Goal: Task Accomplishment & Management: Manage account settings

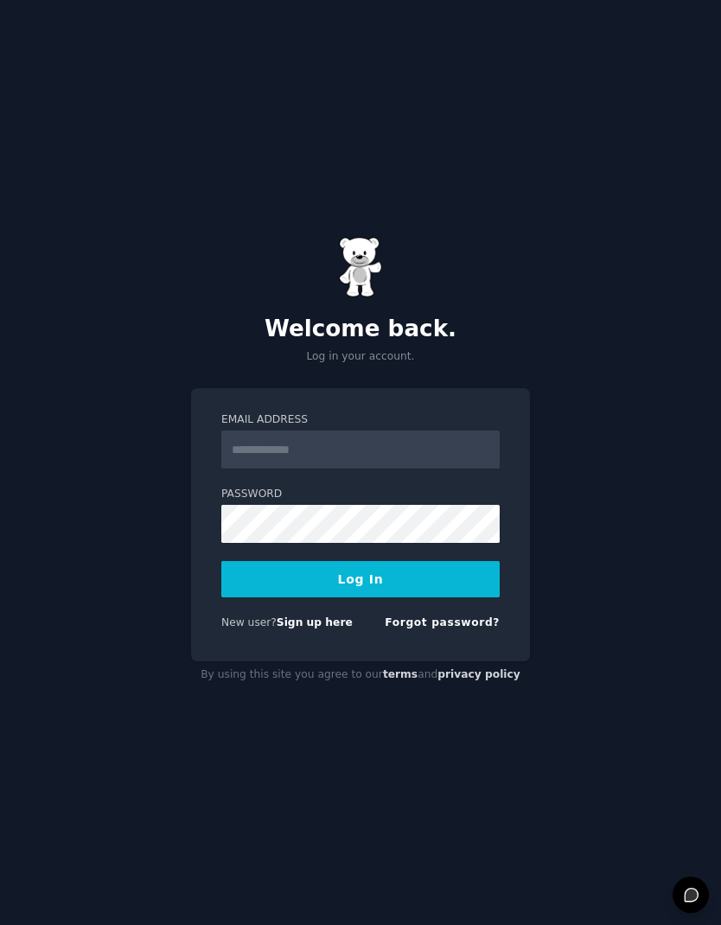
click at [417, 597] on button "Log In" at bounding box center [360, 579] width 278 height 36
type input "**********"
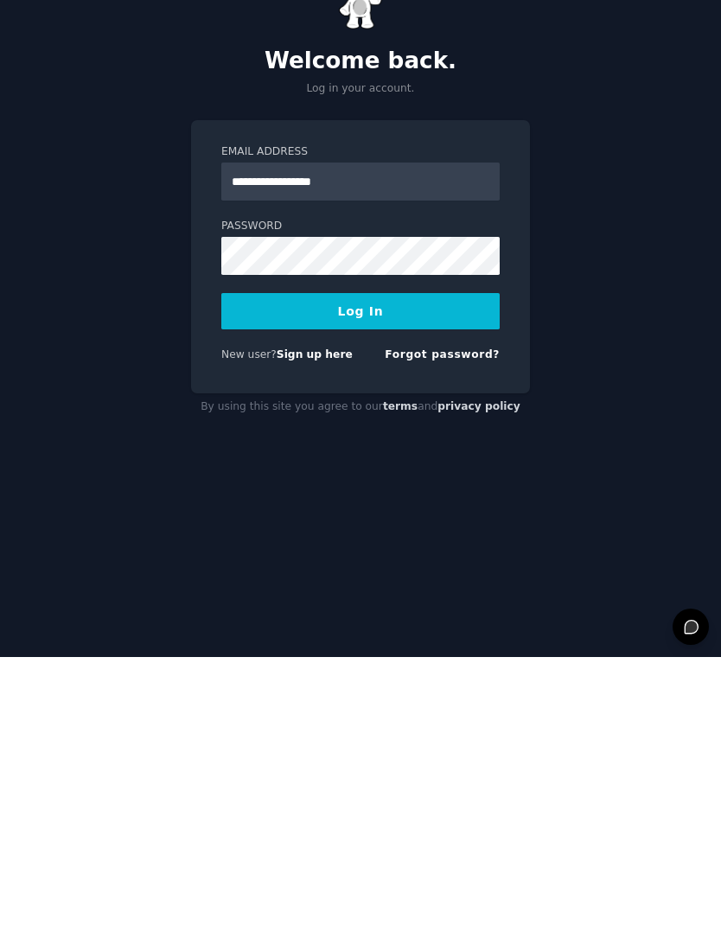
scroll to position [69, 0]
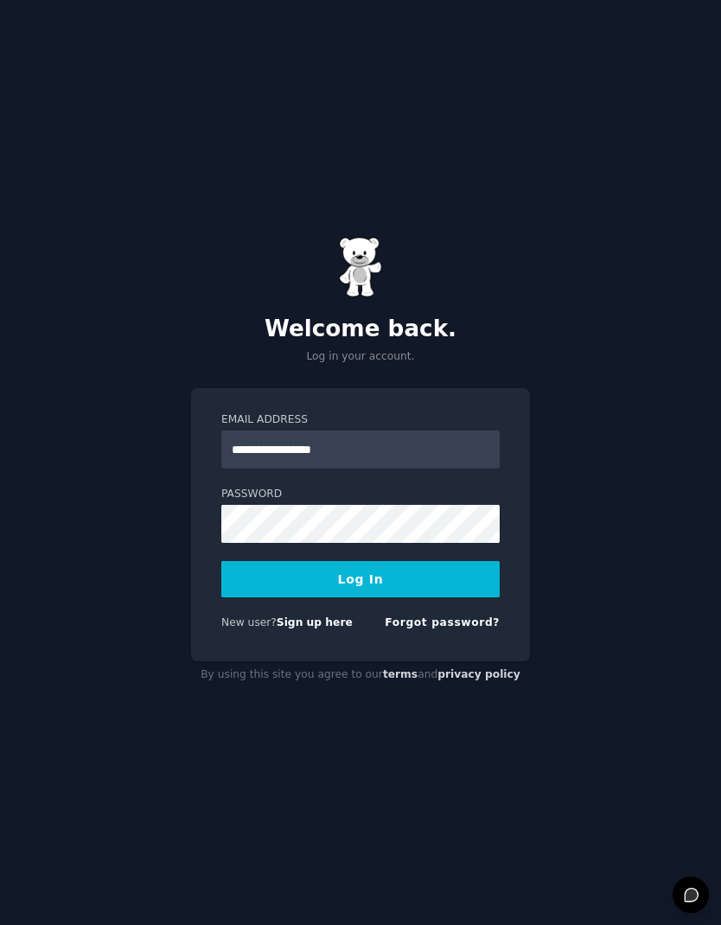
click at [435, 561] on button "Log In" at bounding box center [360, 579] width 278 height 36
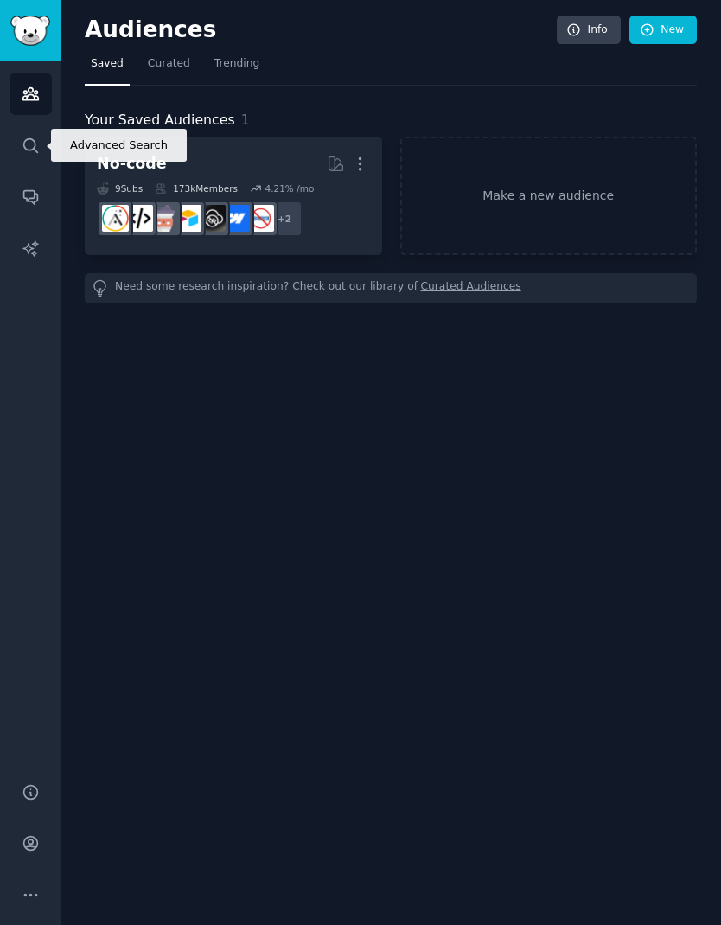
click at [31, 156] on link "Search" at bounding box center [31, 145] width 42 height 42
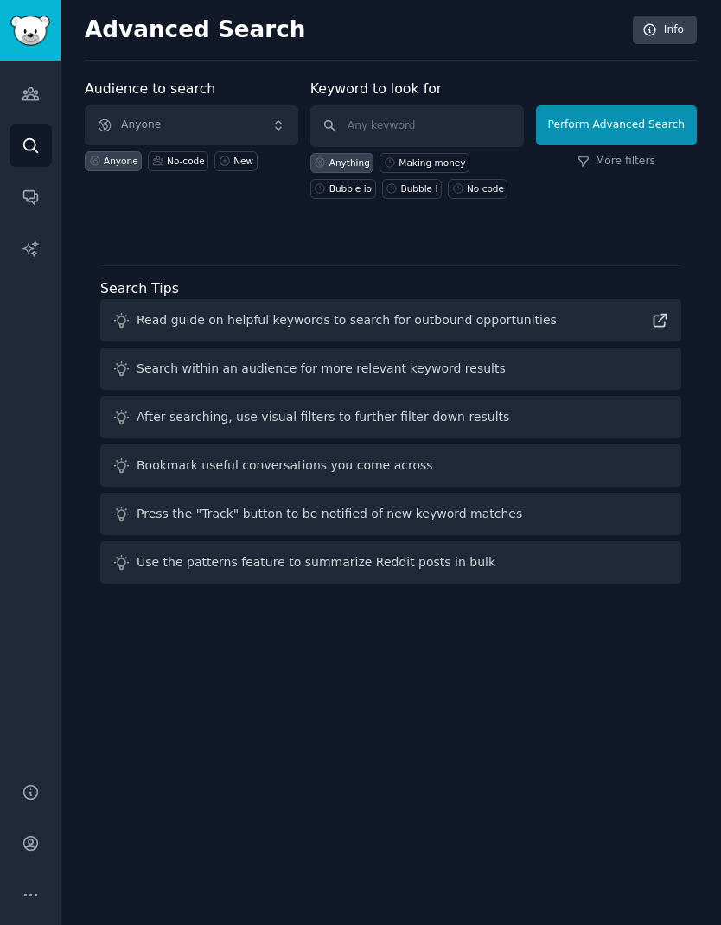
click at [139, 124] on span "Anyone" at bounding box center [191, 125] width 213 height 40
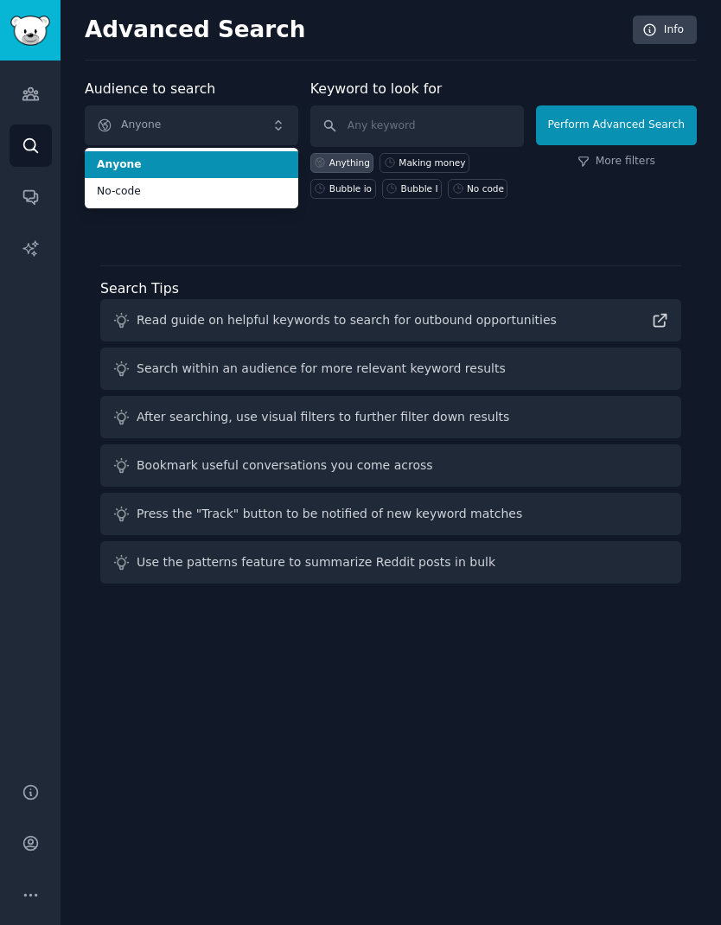
click at [125, 124] on span "Anyone" at bounding box center [191, 125] width 213 height 40
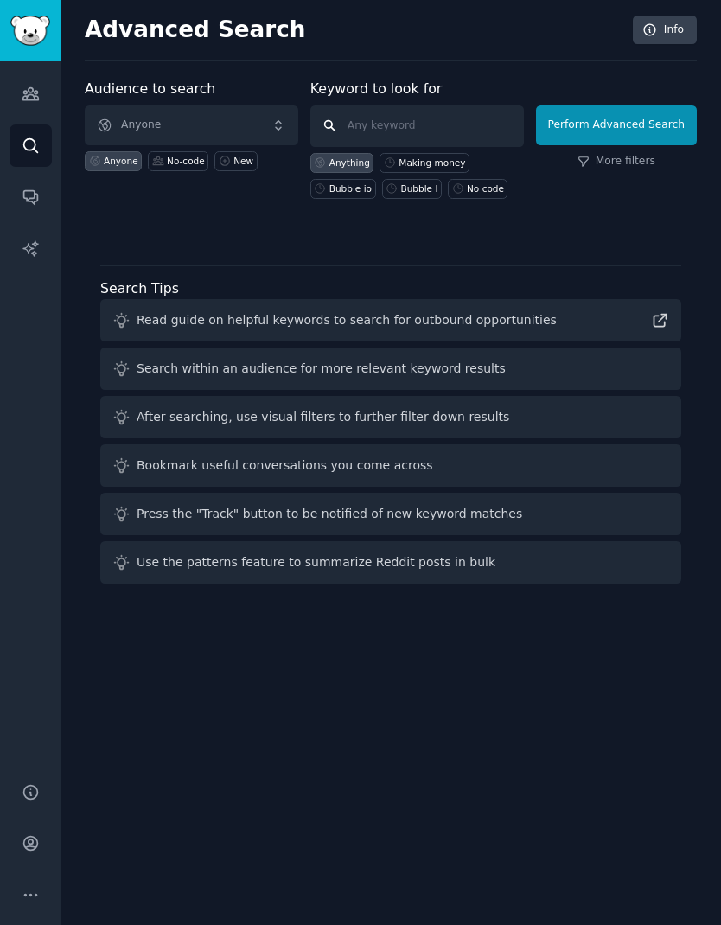
click at [462, 116] on input "text" at bounding box center [416, 125] width 213 height 41
click at [421, 124] on input "text" at bounding box center [416, 125] width 213 height 41
type input "Pcos"
click at [614, 124] on button "Perform Advanced Search" at bounding box center [616, 125] width 161 height 40
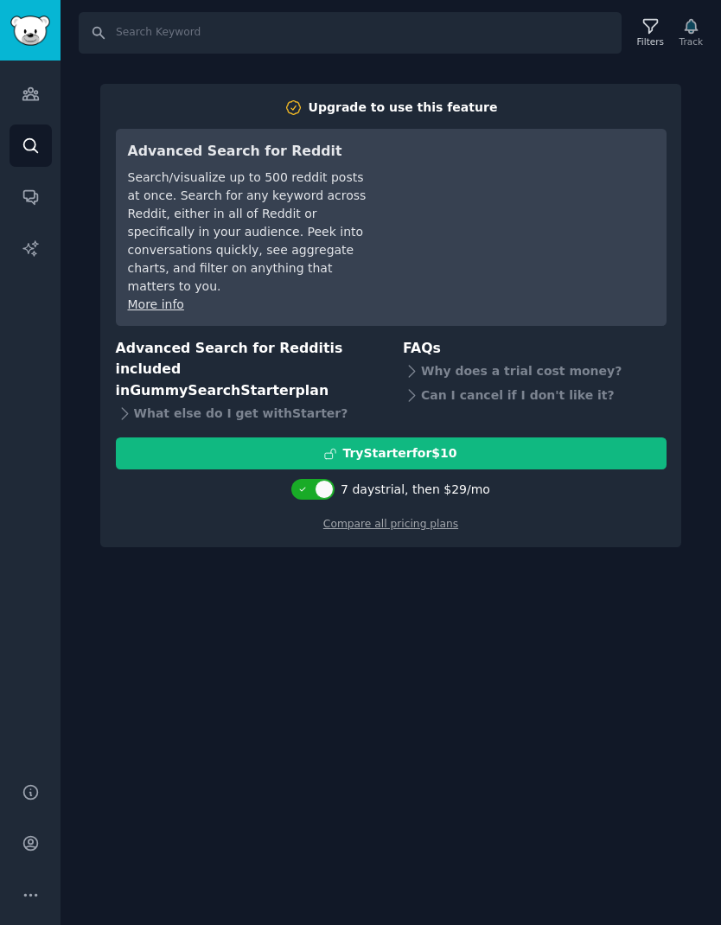
click at [549, 542] on div "Search Filters Track Upgrade to use this feature Advanced Search for Reddit Sea…" at bounding box center [390, 462] width 660 height 925
click at [35, 103] on link "Audiences" at bounding box center [31, 94] width 42 height 42
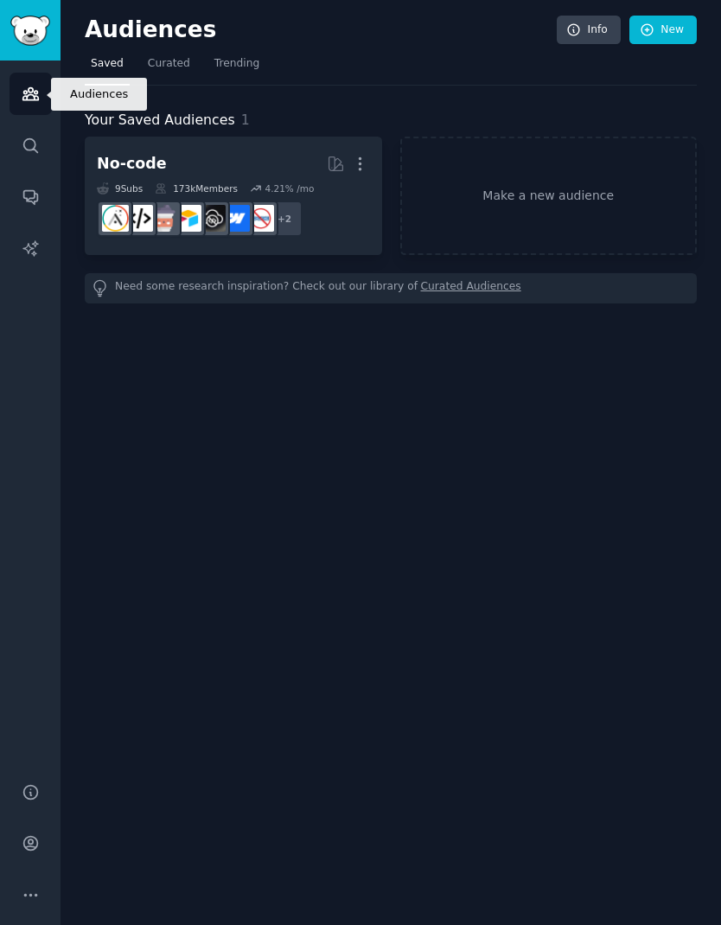
click at [24, 101] on icon "Sidebar" at bounding box center [31, 94] width 18 height 18
click at [638, 436] on div "Audiences Info New Saved Curated Trending Your Saved Audiences 1 No-code More 9…" at bounding box center [390, 462] width 660 height 925
click at [680, 22] on link "New" at bounding box center [662, 30] width 67 height 29
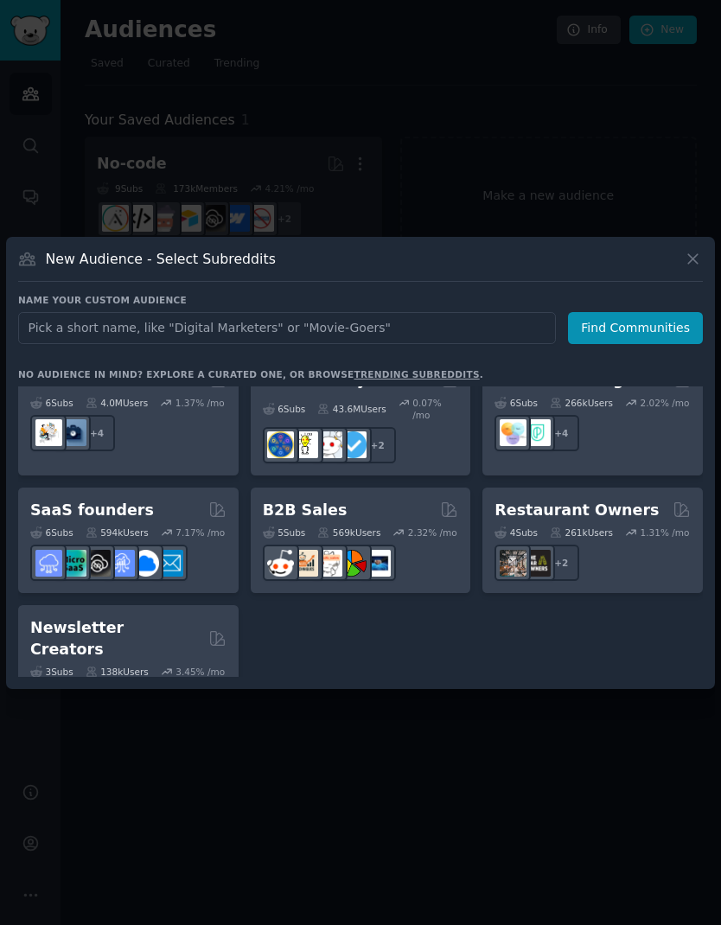
scroll to position [1803, 0]
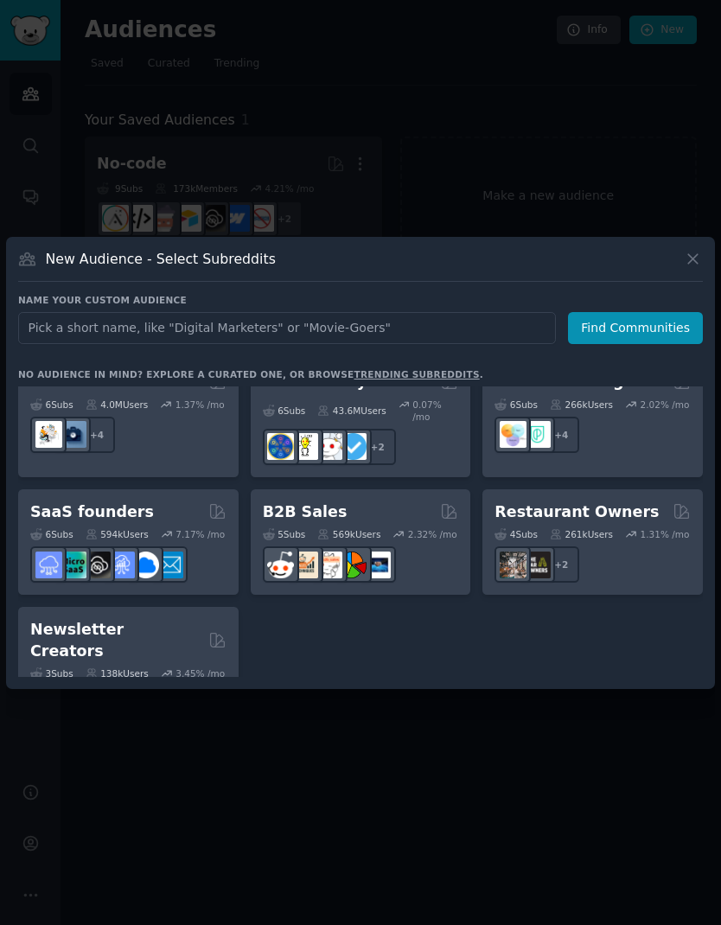
click at [698, 250] on icon at bounding box center [693, 259] width 18 height 18
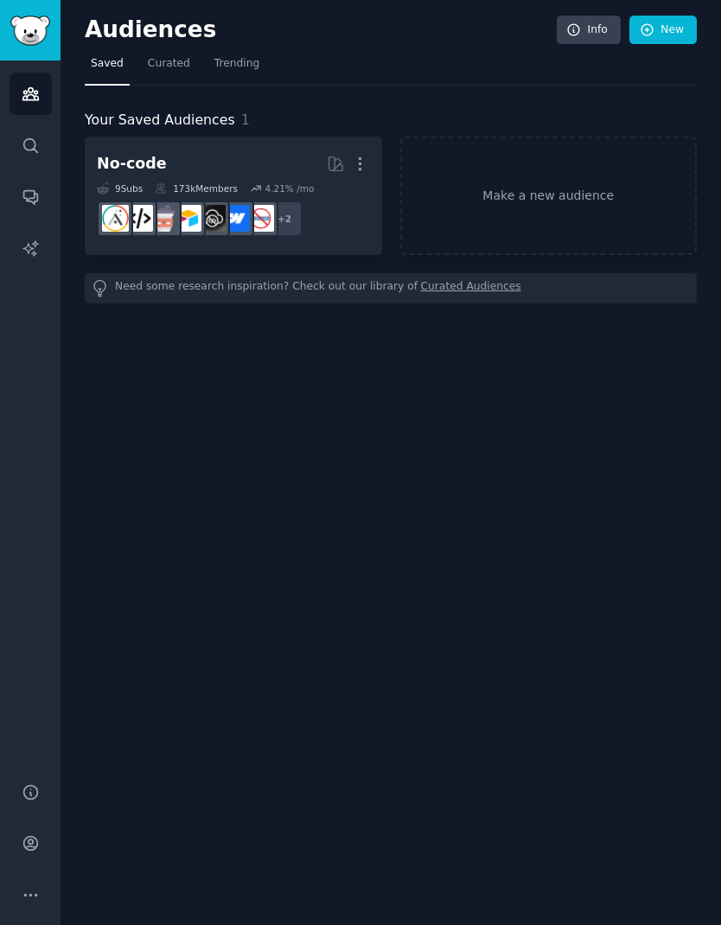
click at [678, 36] on link "New" at bounding box center [662, 30] width 67 height 29
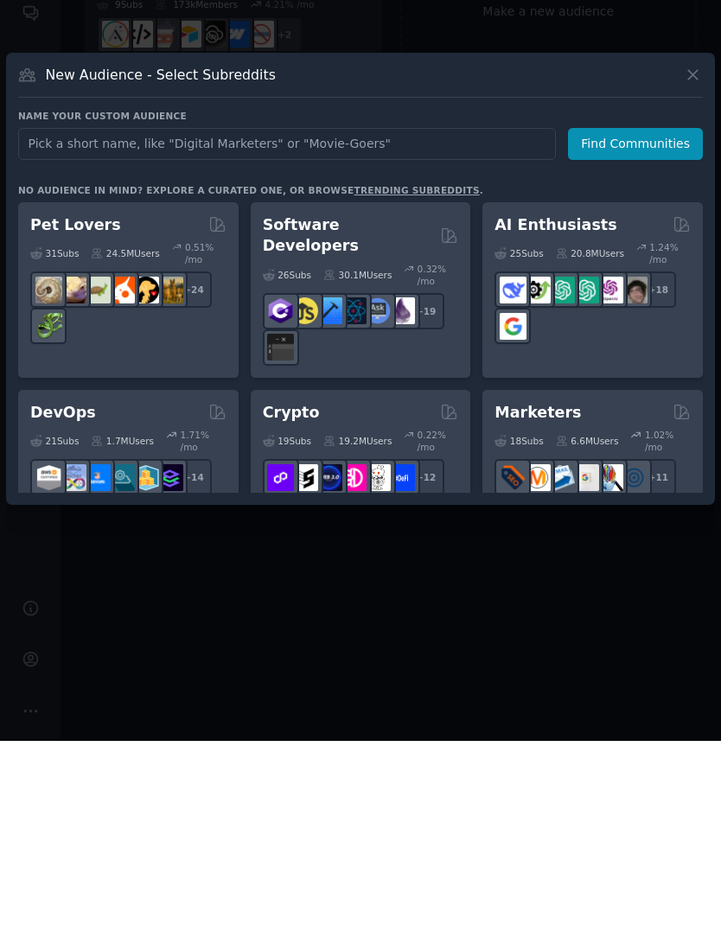
click at [406, 312] on input "text" at bounding box center [287, 328] width 538 height 32
type input "Pcos"
click at [651, 312] on button "Find Communities" at bounding box center [635, 328] width 135 height 32
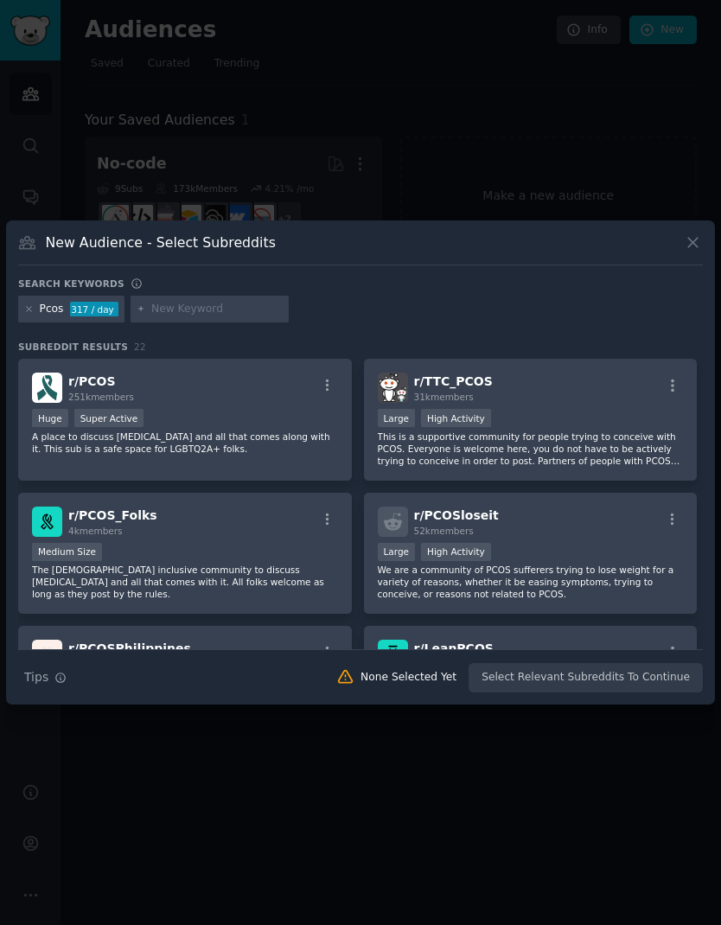
click at [74, 374] on span "r/ PCOS" at bounding box center [92, 381] width 48 height 14
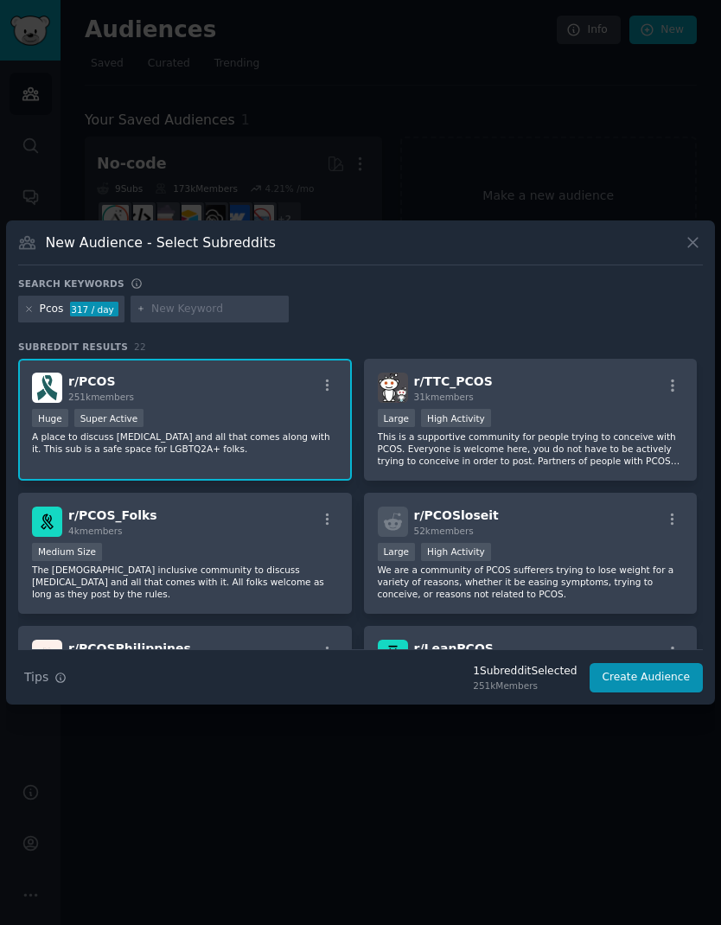
click at [95, 372] on h2 "r/ PCOS 251k members" at bounding box center [101, 387] width 66 height 30
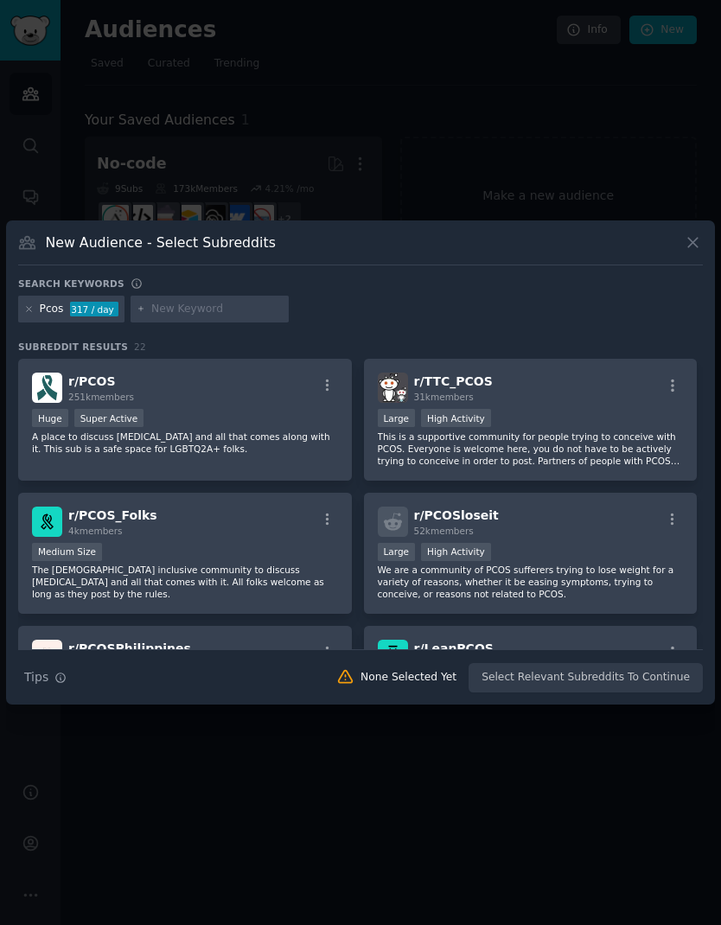
click at [93, 422] on div "r/ PCOS 251k members Huge Super Active A place to discuss [MEDICAL_DATA] and al…" at bounding box center [185, 420] width 334 height 122
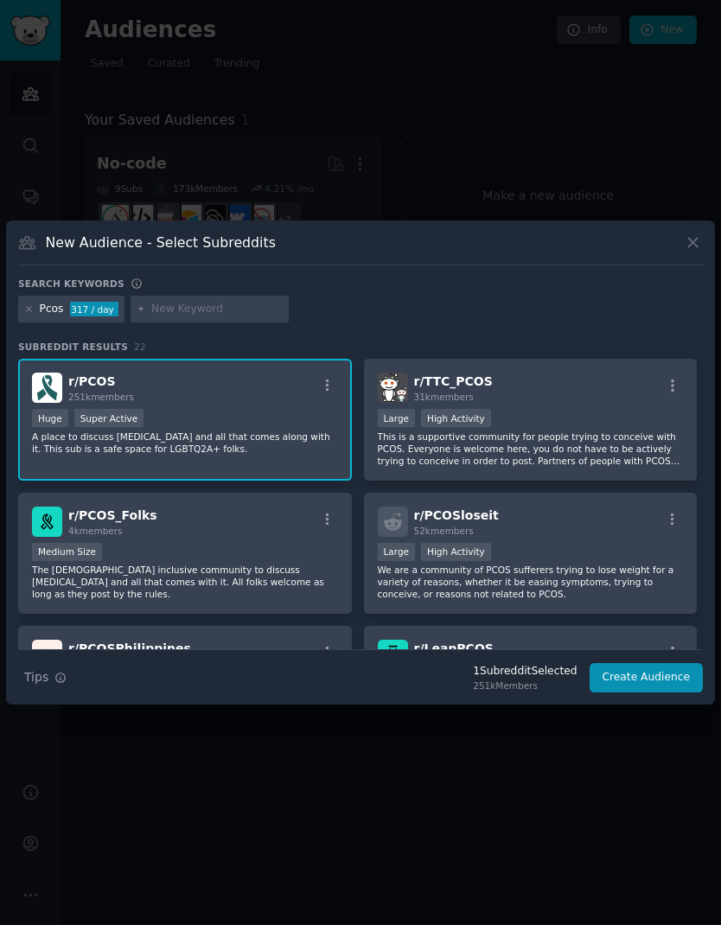
click at [327, 379] on icon "button" at bounding box center [327, 385] width 3 height 12
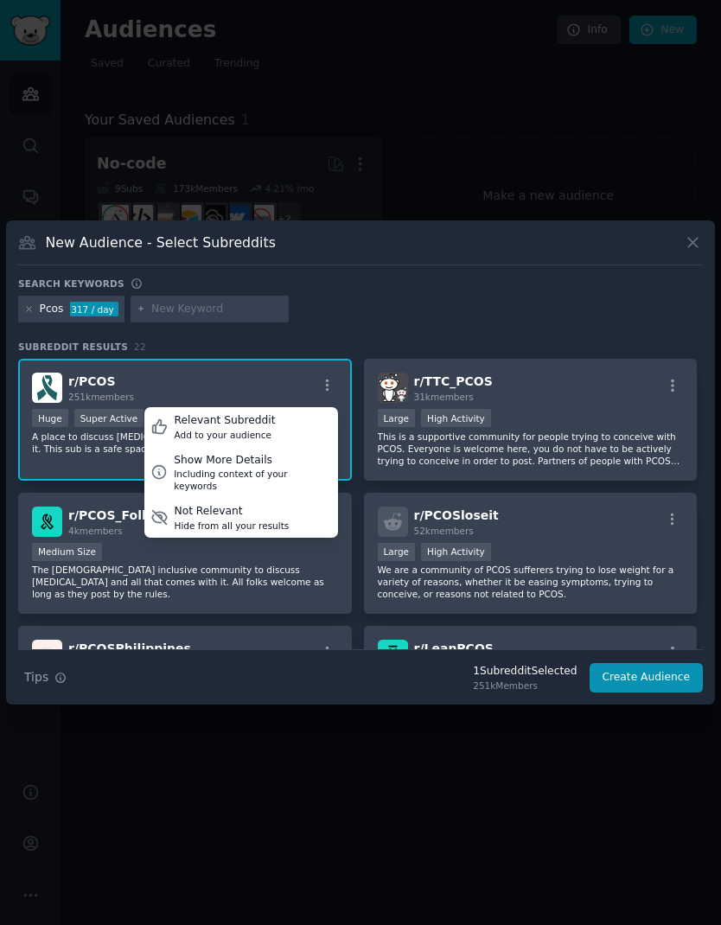
click at [185, 359] on div "r/ PCOS 251k members Relevant Subreddit Add to your audience Show More Details …" at bounding box center [185, 420] width 334 height 122
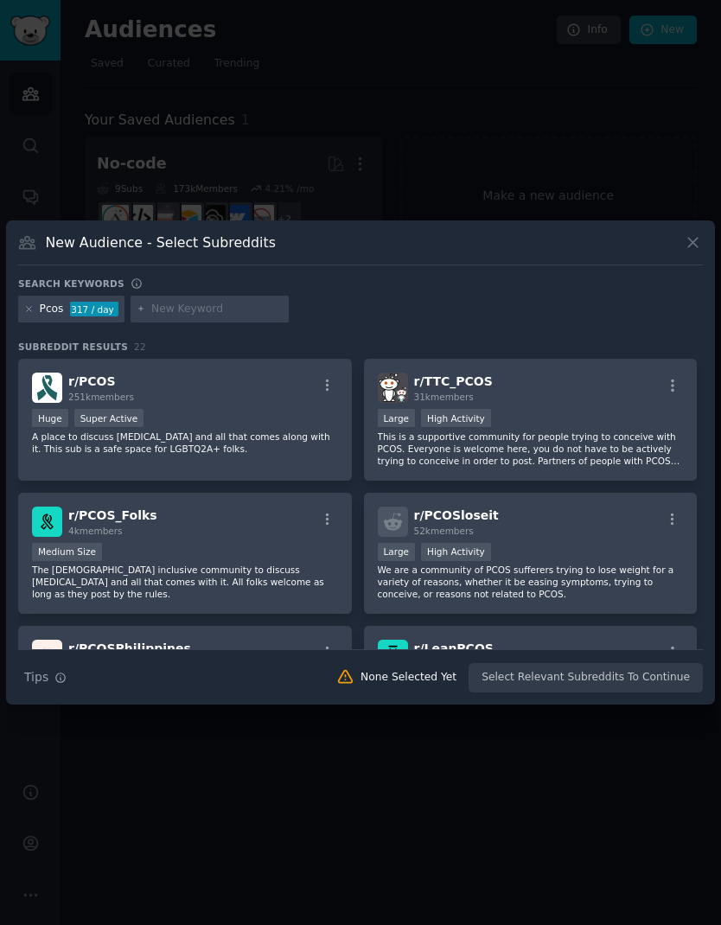
click at [256, 430] on p "A place to discuss [MEDICAL_DATA] and all that comes along with it. This sub is…" at bounding box center [185, 442] width 306 height 24
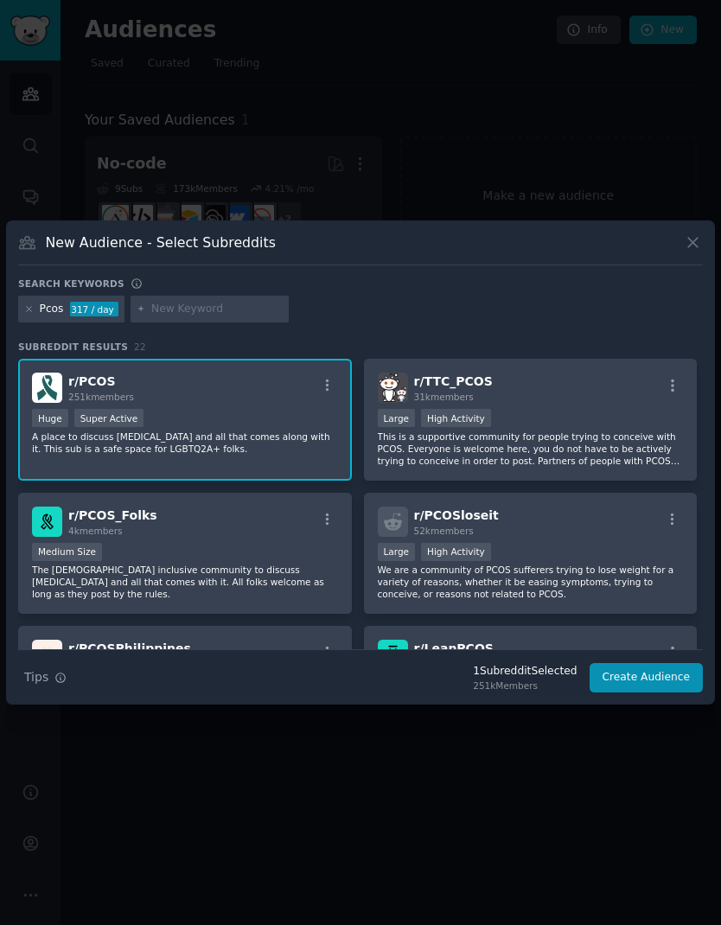
click at [666, 663] on button "Create Audience" at bounding box center [646, 677] width 114 height 29
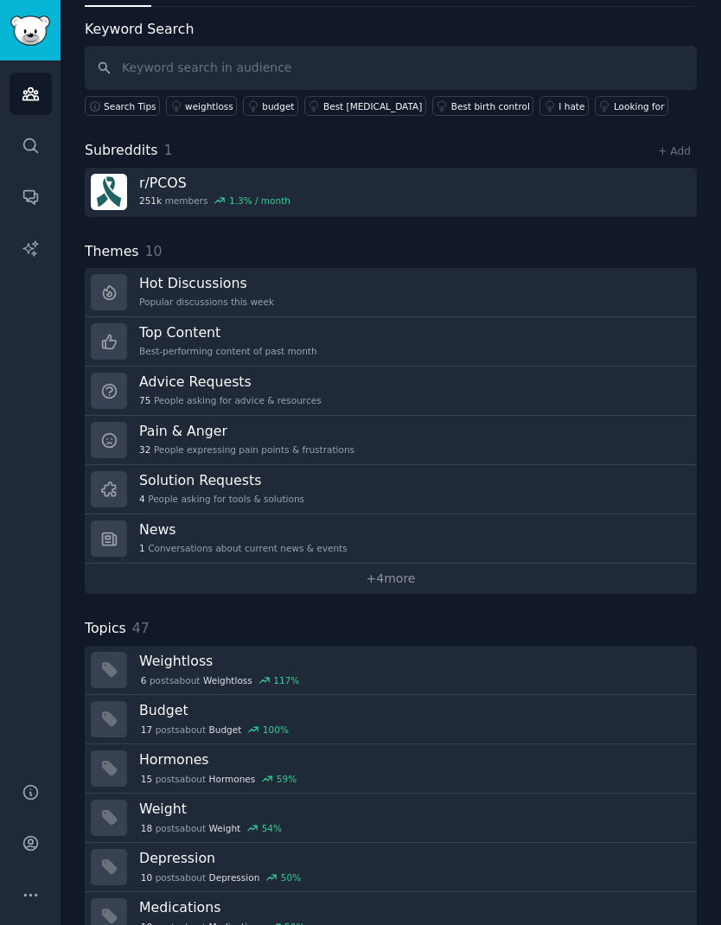
scroll to position [78, 0]
click at [470, 367] on link "Advice Requests 75 People asking for advice & resources" at bounding box center [391, 391] width 612 height 49
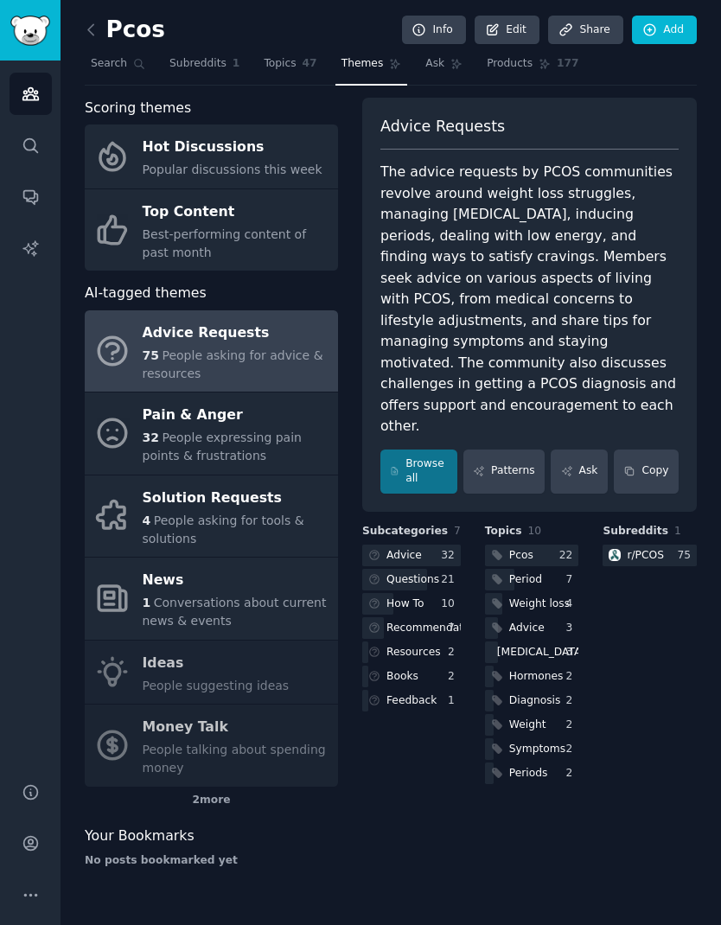
click at [567, 449] on link "Ask" at bounding box center [579, 471] width 57 height 44
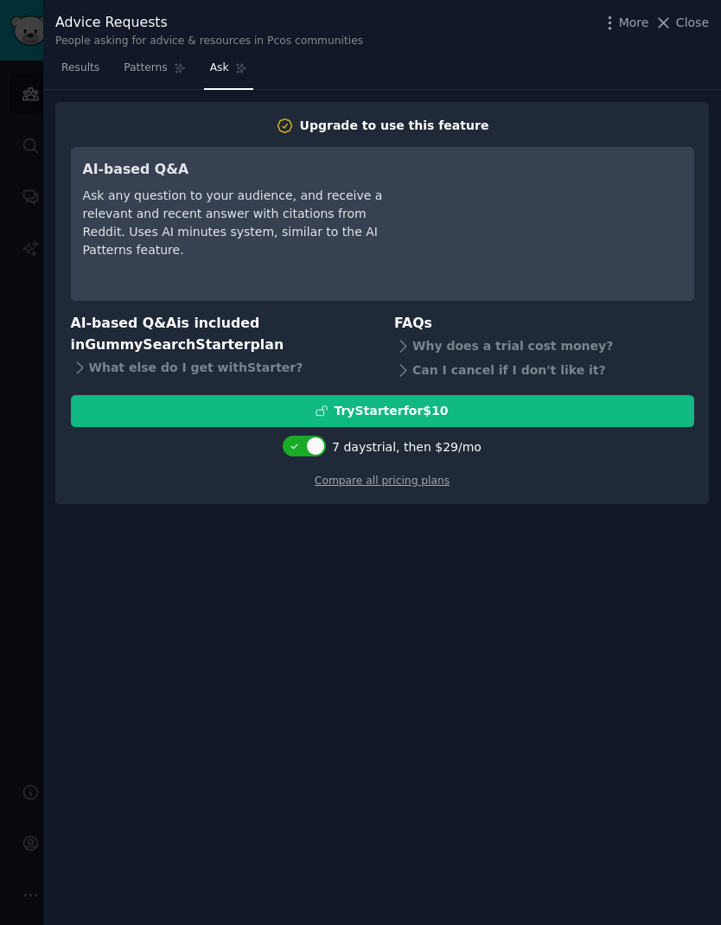
click at [82, 65] on span "Results" at bounding box center [80, 68] width 38 height 16
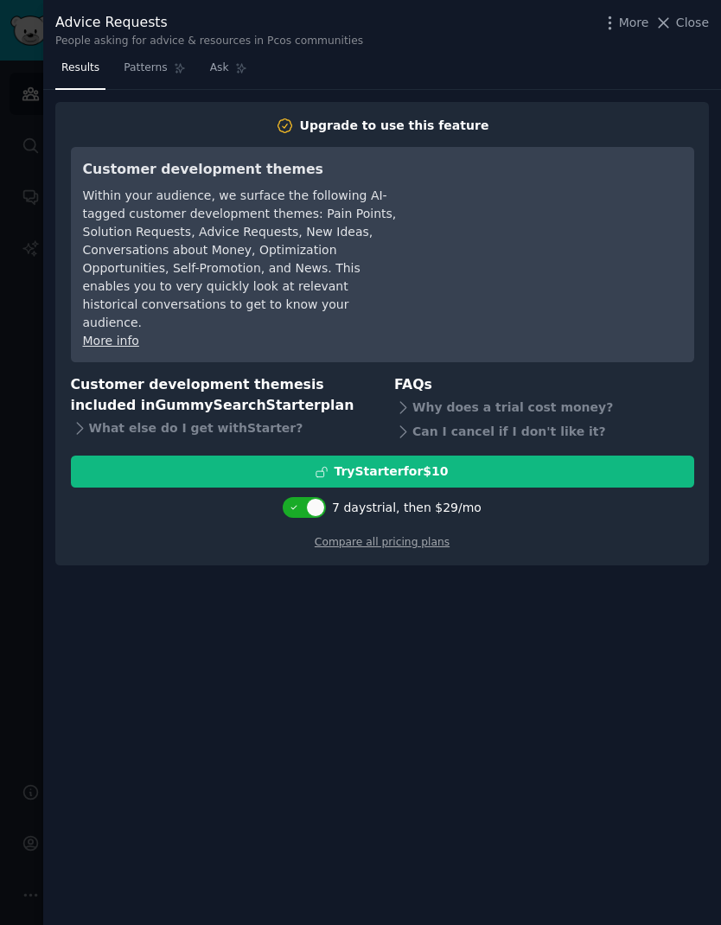
click at [678, 29] on span "Close" at bounding box center [692, 23] width 33 height 18
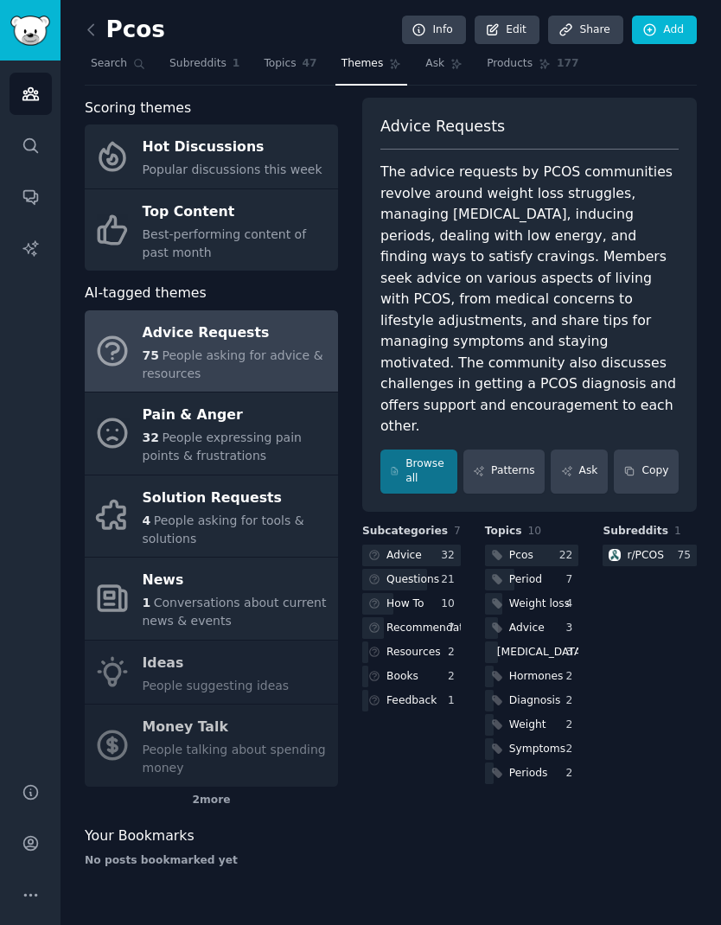
click at [281, 513] on span "People asking for tools & solutions" at bounding box center [224, 529] width 162 height 32
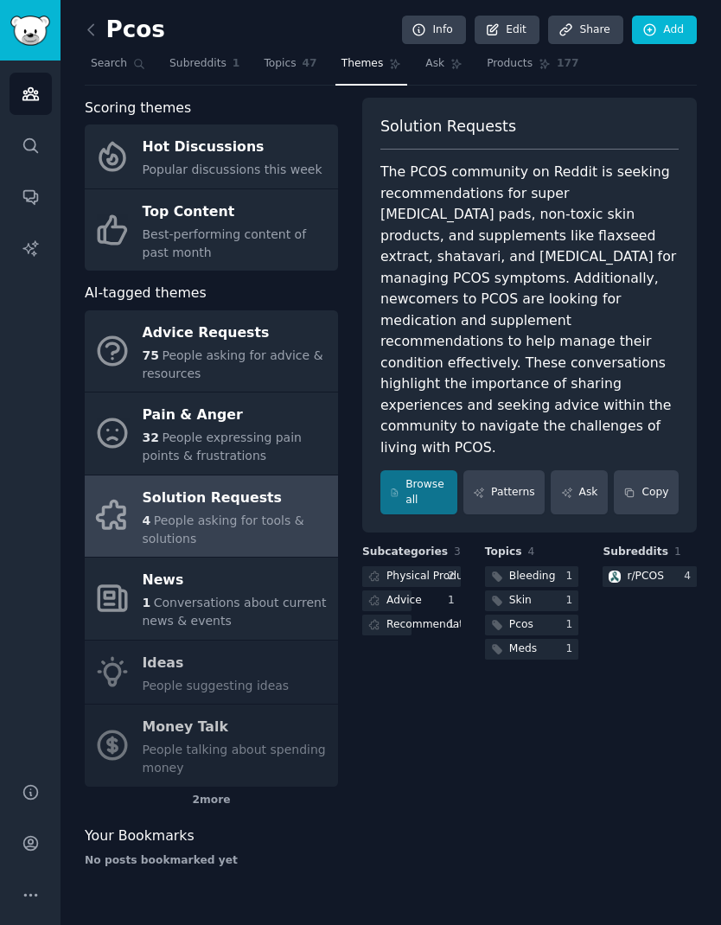
click at [274, 61] on span "Topics" at bounding box center [280, 64] width 32 height 16
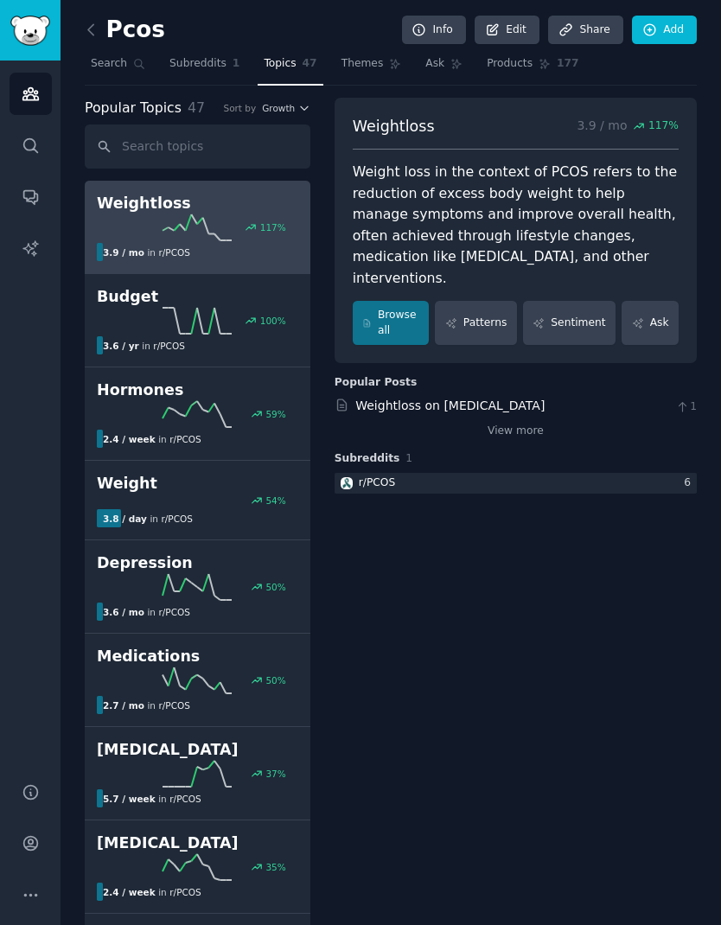
click at [211, 63] on span "Subreddits" at bounding box center [197, 64] width 57 height 16
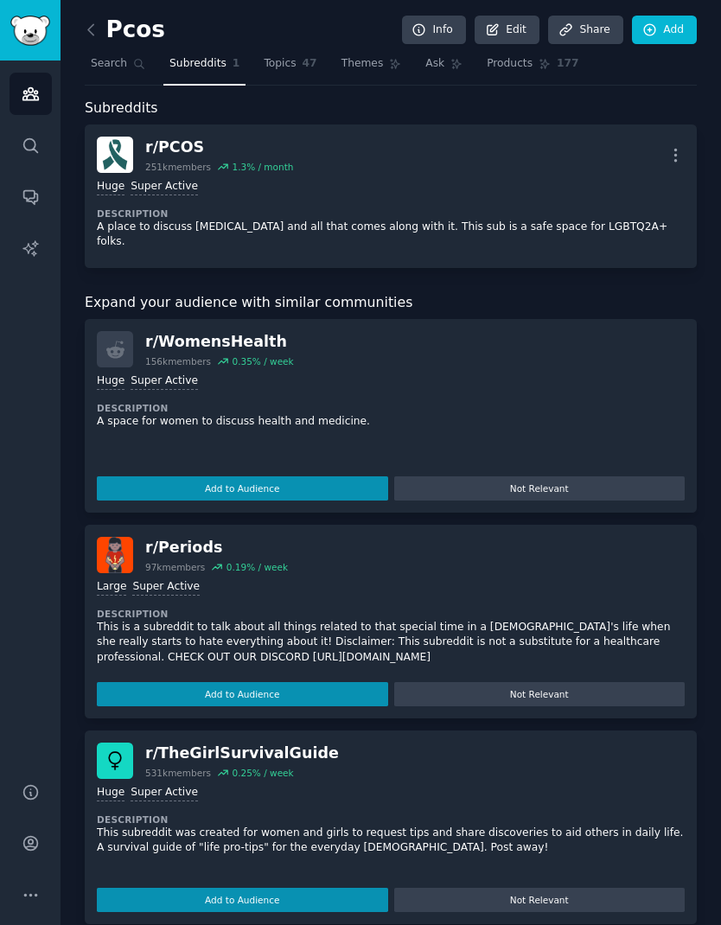
click at [125, 57] on span "Search" at bounding box center [109, 64] width 36 height 16
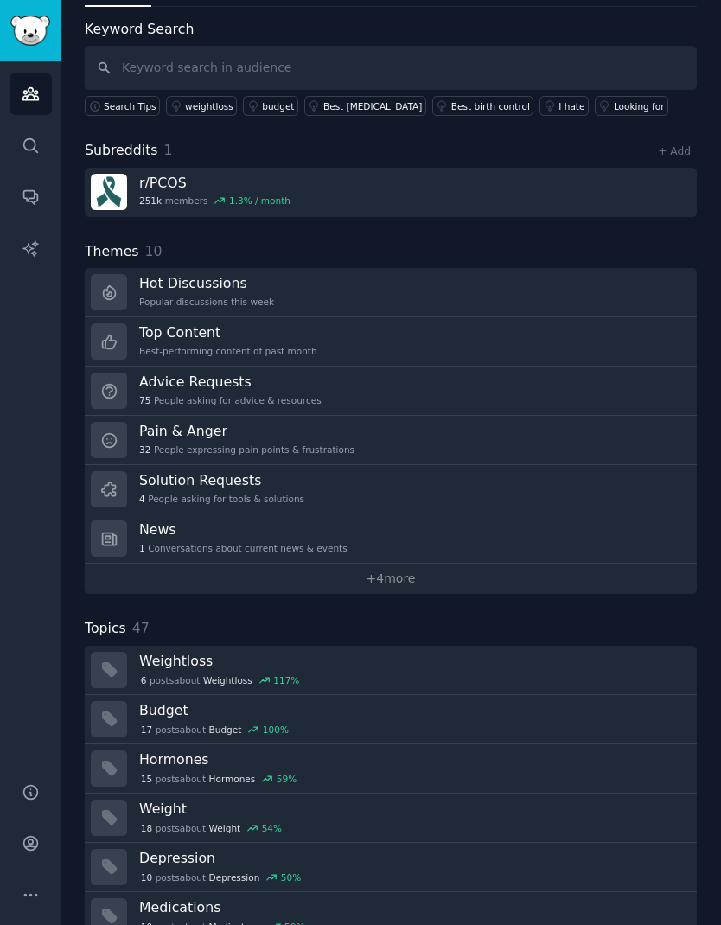
scroll to position [78, 0]
click at [396, 281] on link "Hot Discussions Popular discussions this week" at bounding box center [391, 293] width 612 height 49
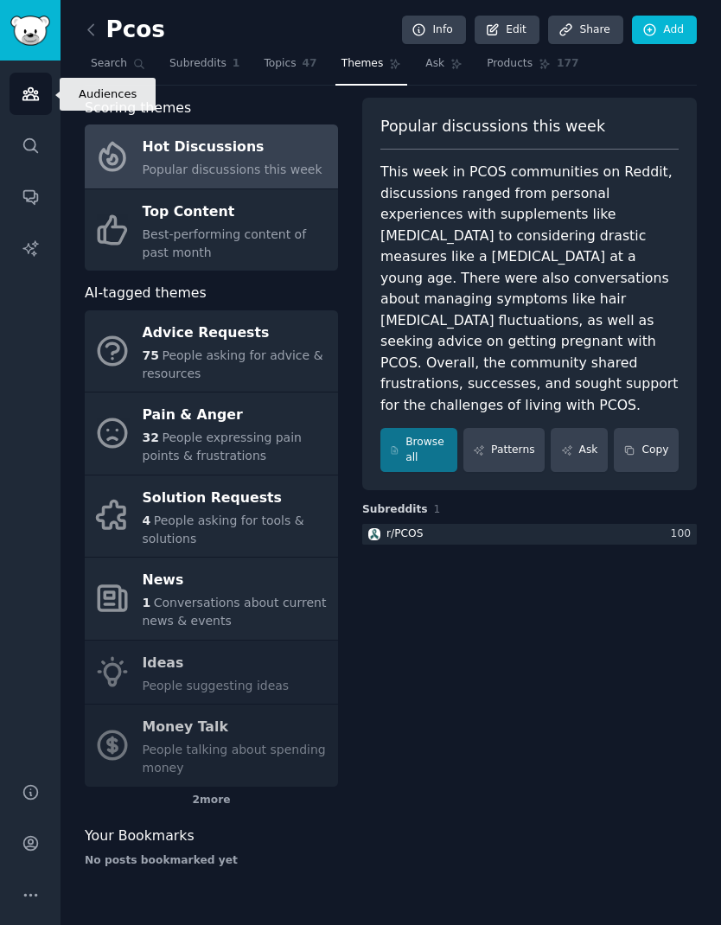
click at [33, 94] on icon "Sidebar" at bounding box center [31, 94] width 18 height 18
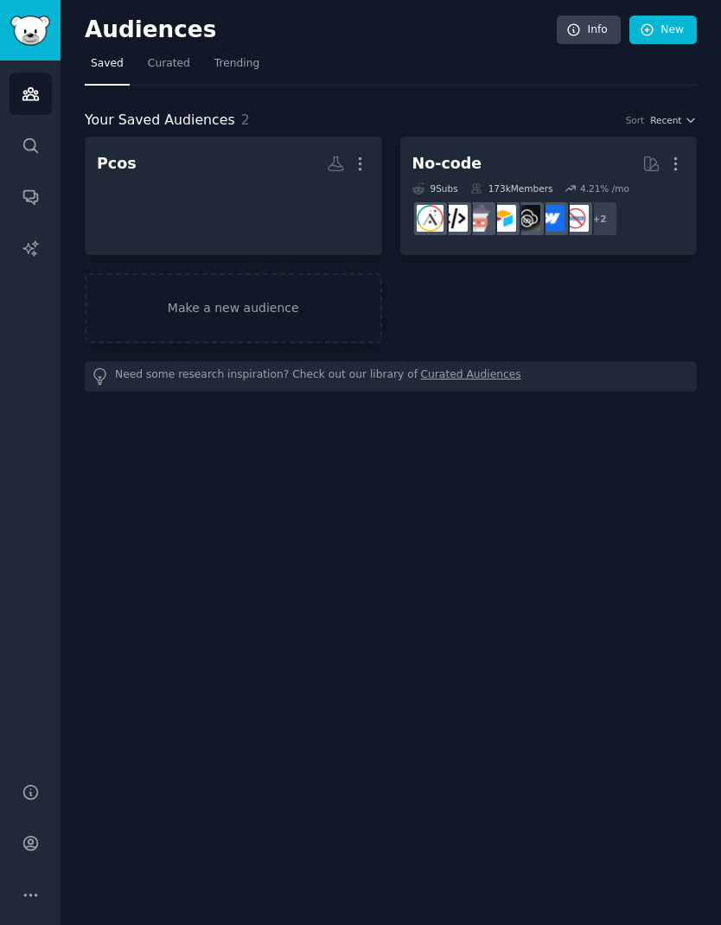
click at [153, 164] on h2 "Pcos More" at bounding box center [233, 164] width 273 height 30
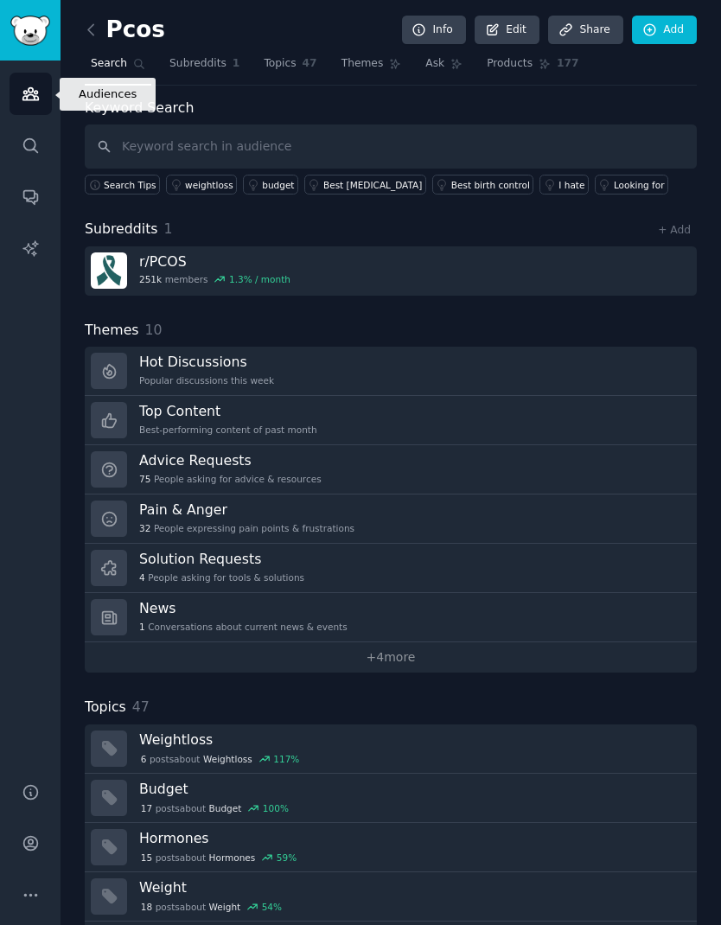
click at [31, 106] on link "Audiences" at bounding box center [31, 94] width 42 height 42
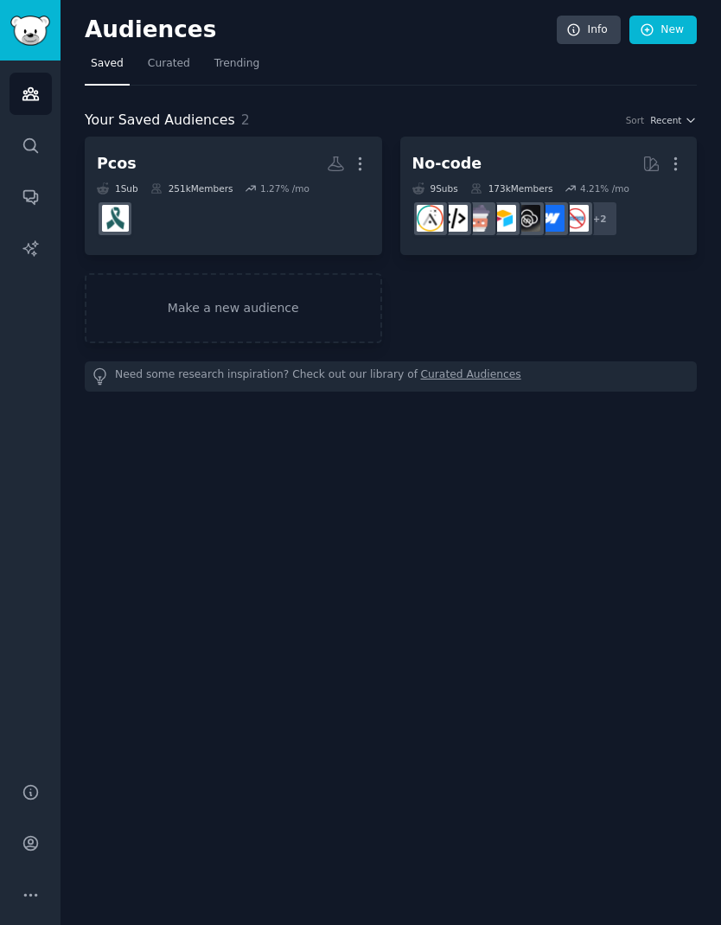
click at [660, 24] on link "New" at bounding box center [662, 30] width 67 height 29
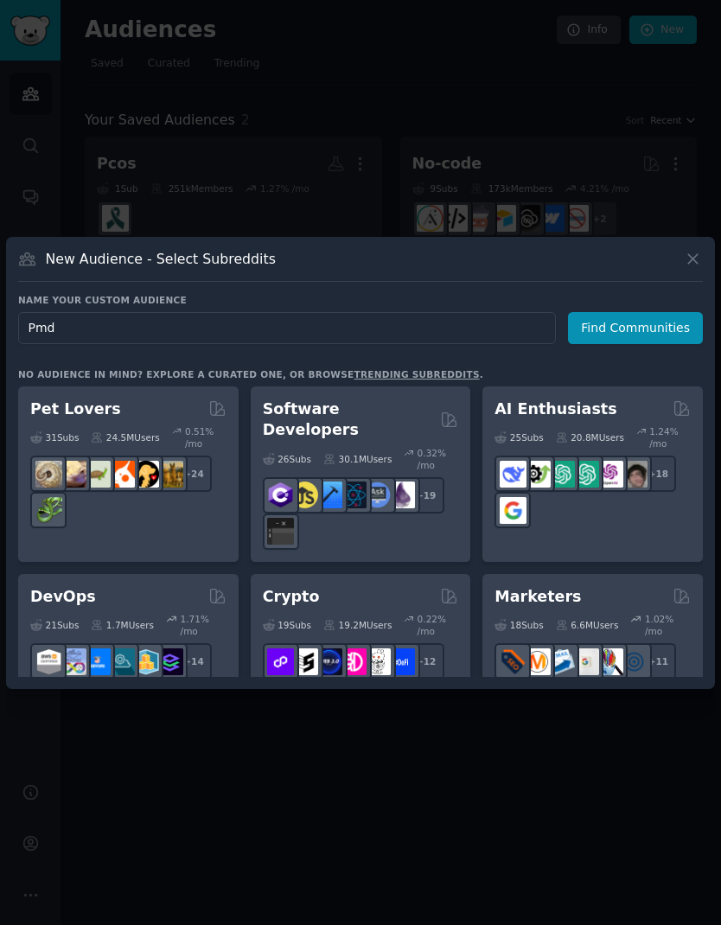
type input "Pmdd"
click at [650, 344] on button "Find Communities" at bounding box center [635, 328] width 135 height 32
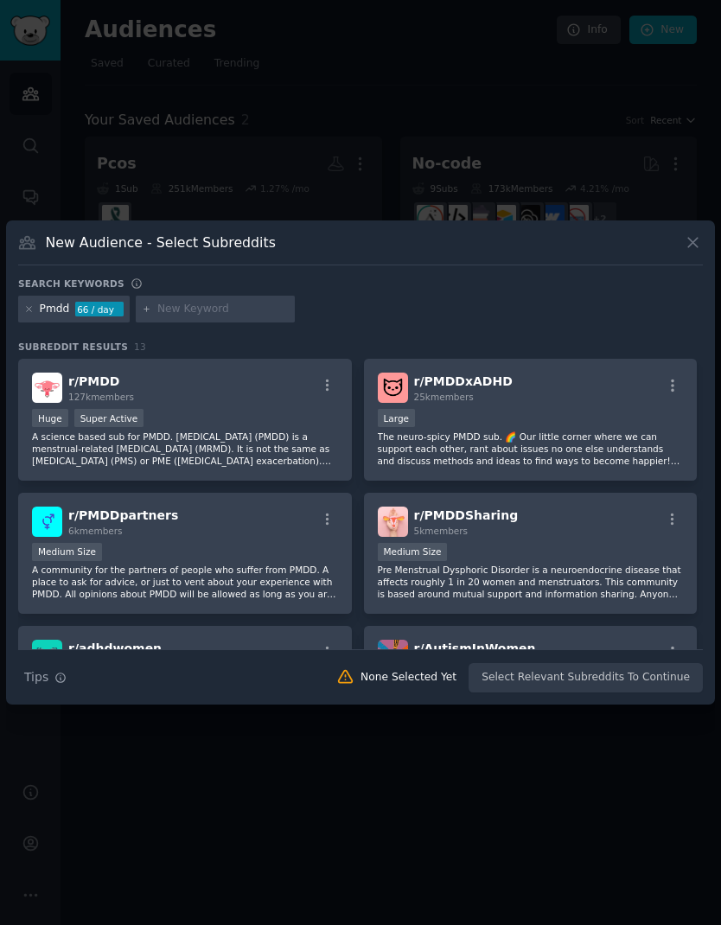
click at [249, 430] on div "Huge Super Active" at bounding box center [185, 420] width 306 height 22
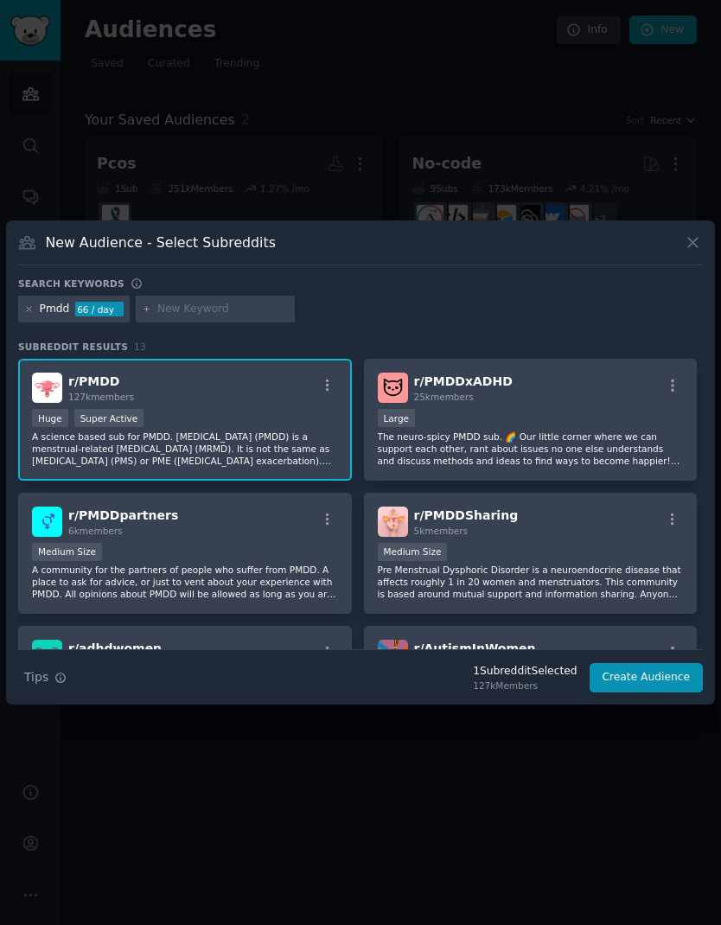
click at [657, 692] on button "Create Audience" at bounding box center [646, 677] width 114 height 29
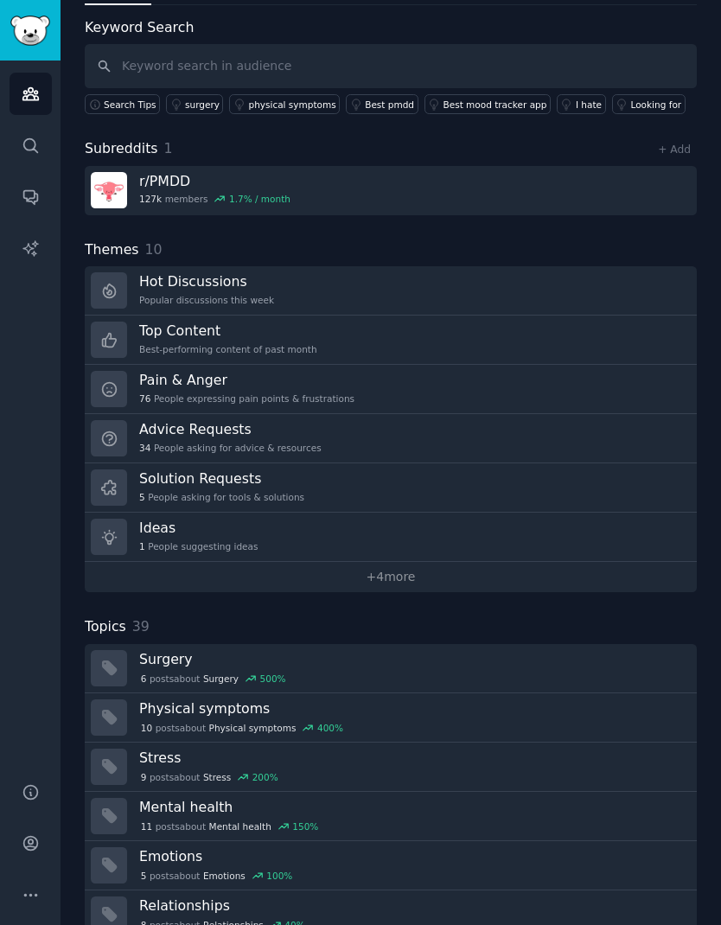
scroll to position [78, 0]
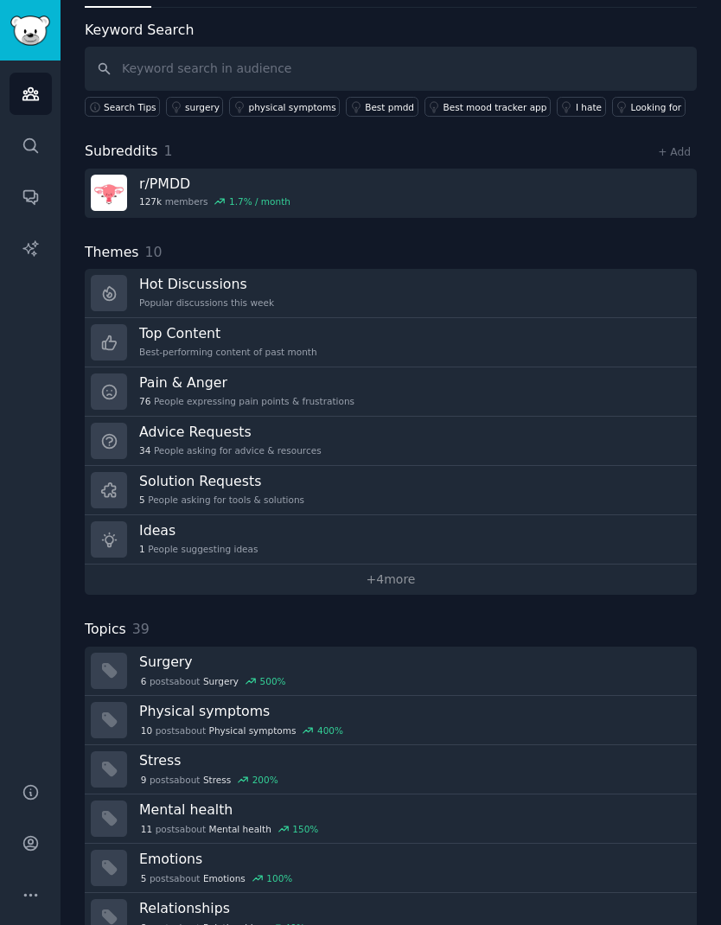
click at [559, 395] on link "Pain & Anger 76 People expressing pain points & frustrations" at bounding box center [391, 391] width 612 height 49
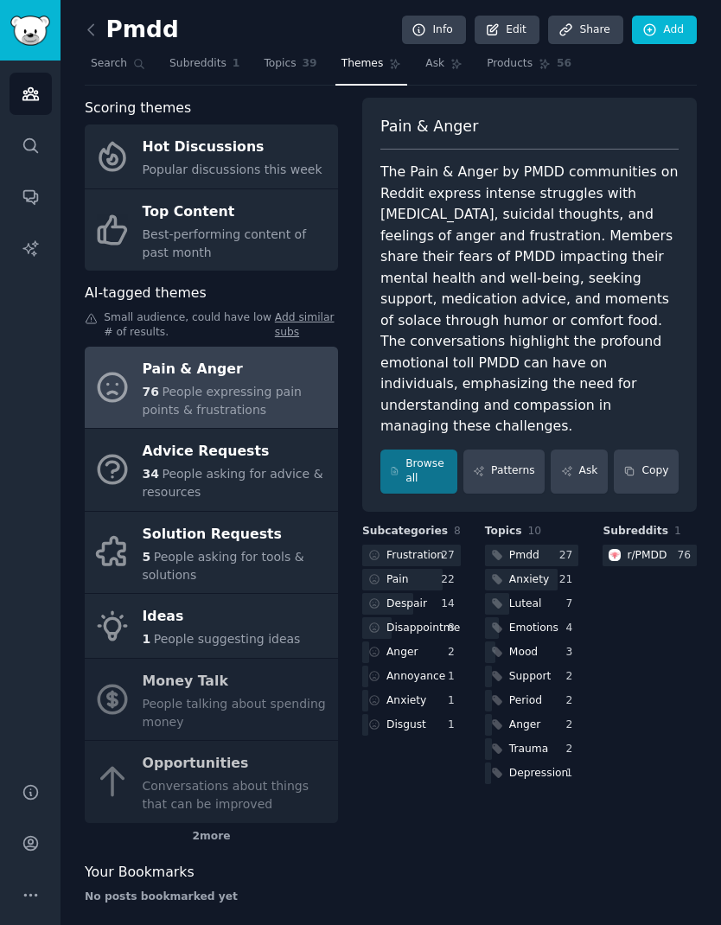
click at [238, 467] on span "People asking for advice & resources" at bounding box center [233, 483] width 181 height 32
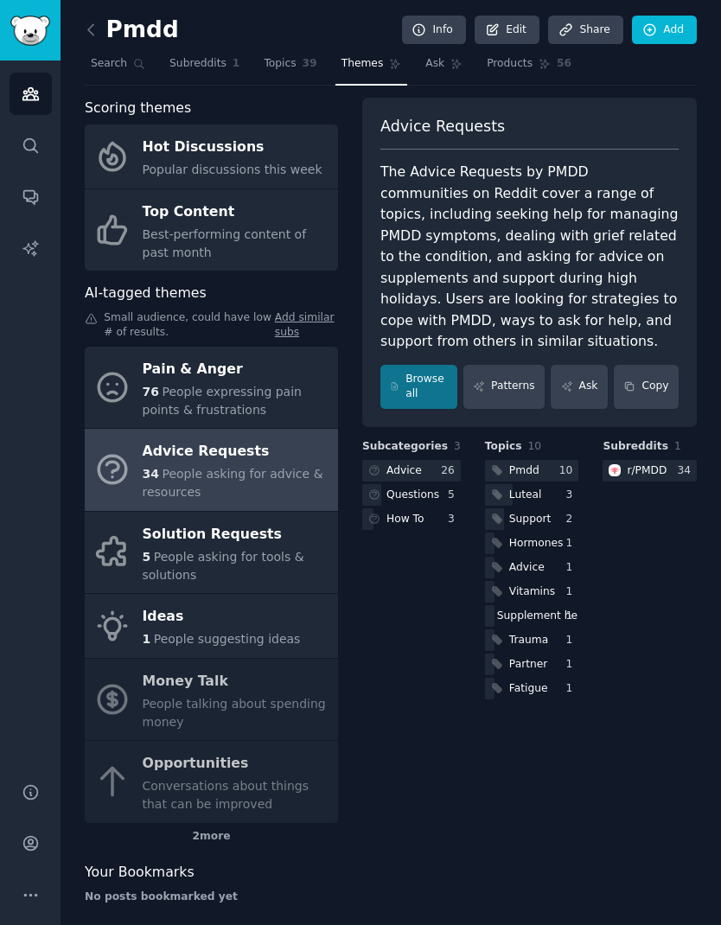
click at [273, 550] on span "People asking for tools & solutions" at bounding box center [224, 566] width 162 height 32
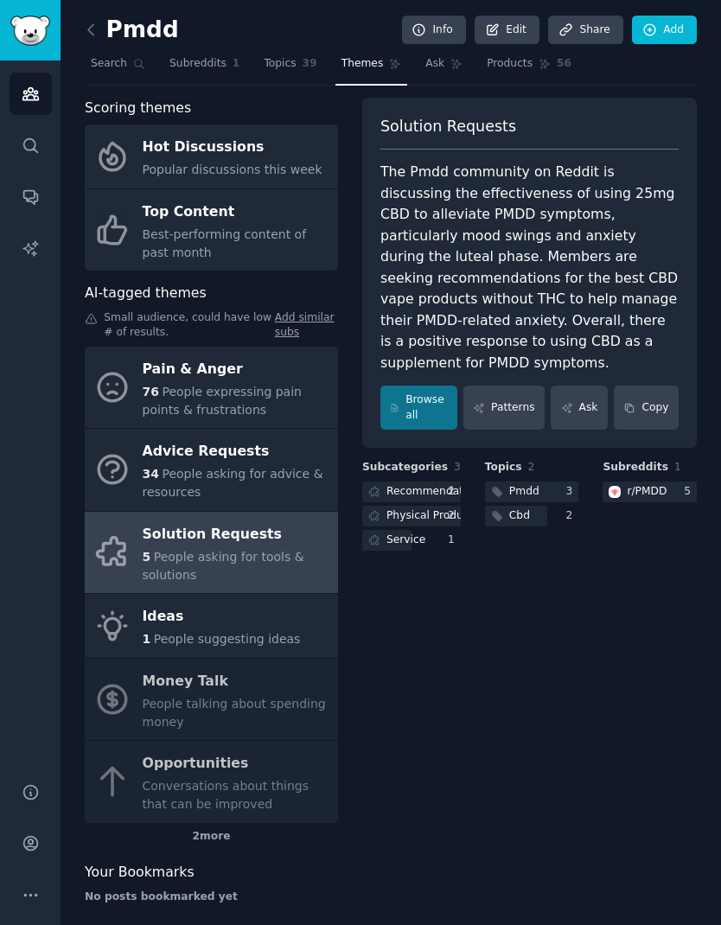
click at [256, 621] on div "Ideas" at bounding box center [222, 617] width 158 height 28
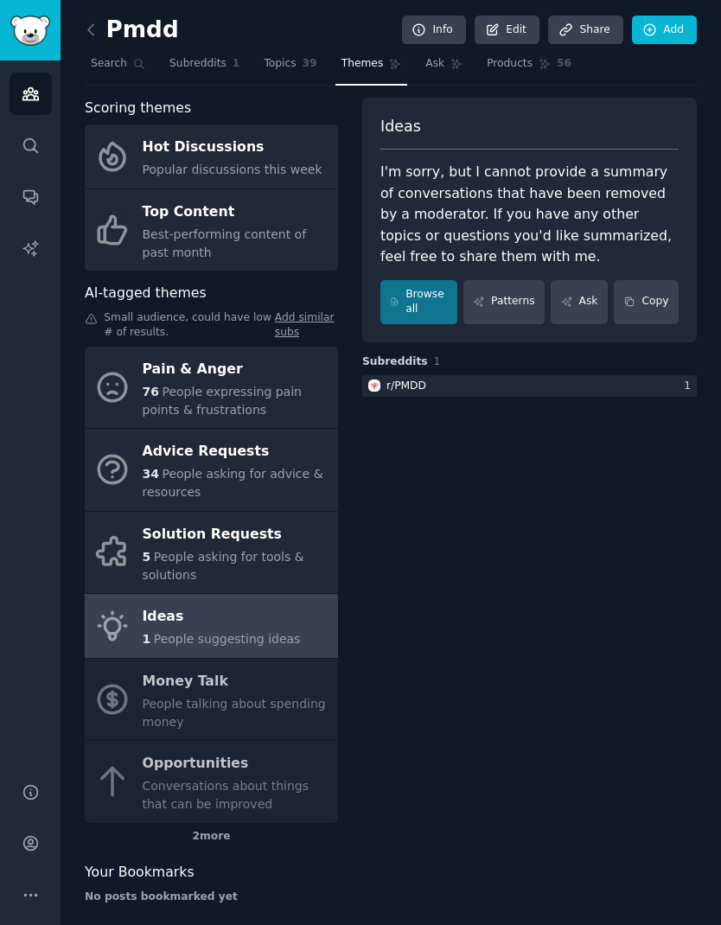
click at [671, 385] on div at bounding box center [529, 386] width 334 height 22
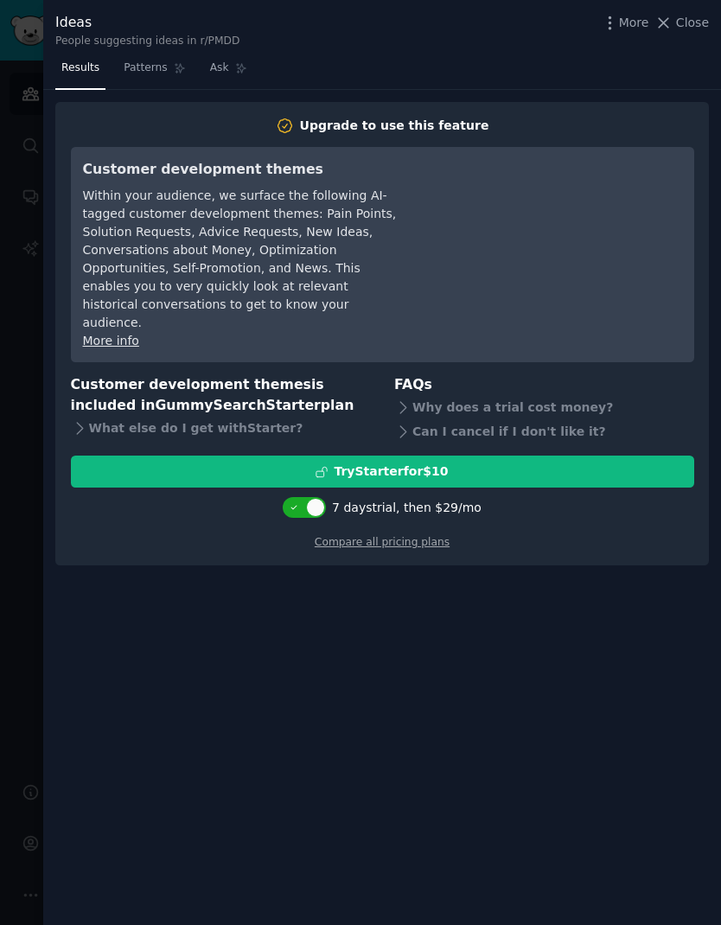
click at [675, 19] on button "Close" at bounding box center [681, 23] width 54 height 18
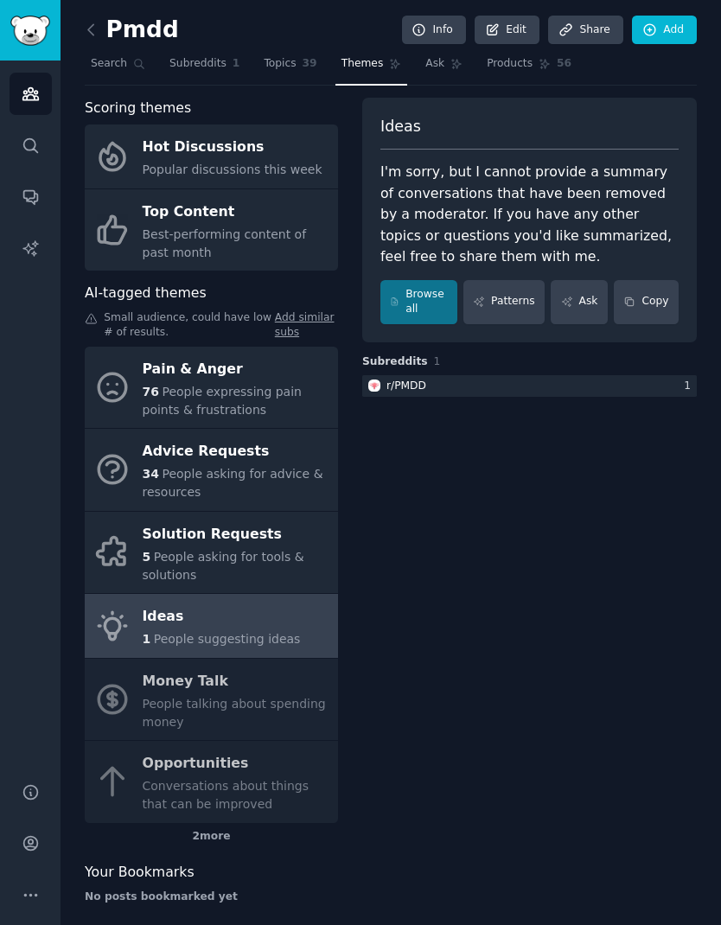
click at [258, 238] on span "Best-performing content of past month" at bounding box center [225, 243] width 164 height 32
